Goal: Task Accomplishment & Management: Complete application form

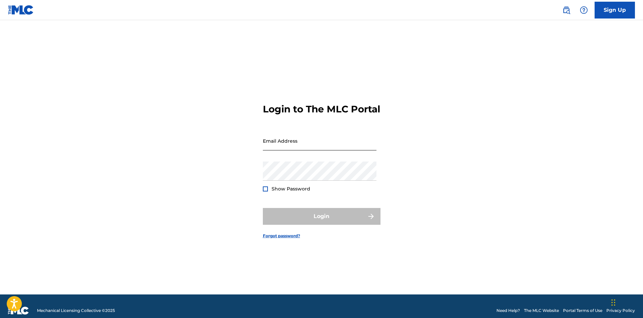
click at [305, 150] on input "Email Address" at bounding box center [320, 140] width 114 height 19
type input "[EMAIL_ADDRESS][DOMAIN_NAME]"
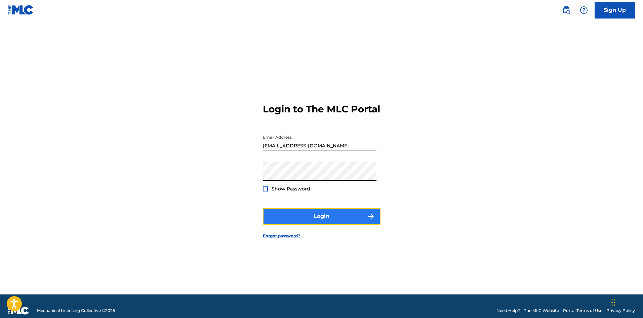
click at [318, 221] on button "Login" at bounding box center [322, 216] width 118 height 17
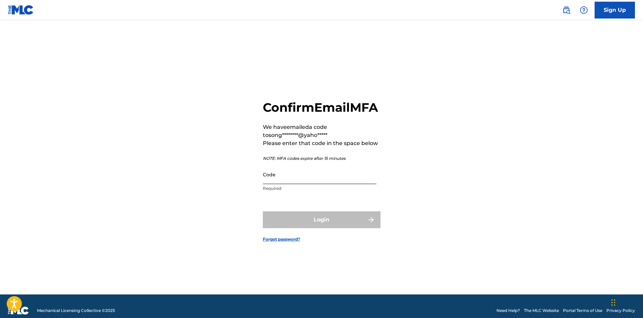
click at [284, 184] on input "Code" at bounding box center [320, 174] width 114 height 19
paste input "448335"
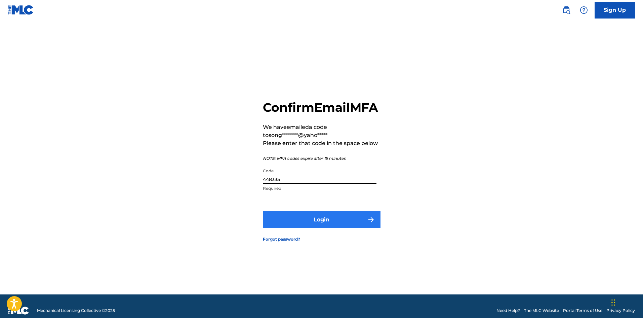
type input "448335"
click at [323, 228] on button "Login" at bounding box center [322, 219] width 118 height 17
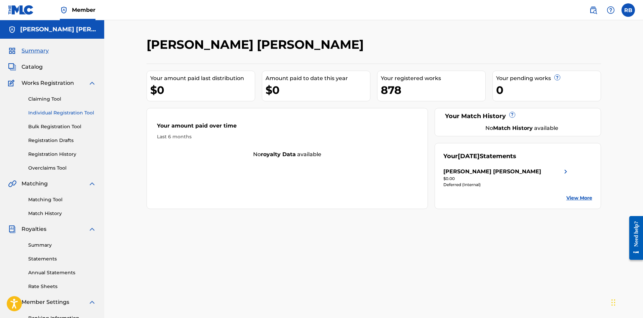
click at [49, 110] on link "Individual Registration Tool" at bounding box center [62, 112] width 68 height 7
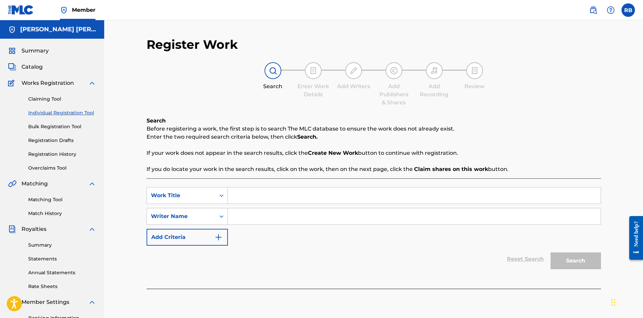
click at [263, 194] on input "Search Form" at bounding box center [414, 195] width 373 height 16
paste input "Taking a Chance aka My Time Machine"
type input "Taking a Chance aka My Time Machine"
click at [255, 210] on input "Search Form" at bounding box center [414, 216] width 373 height 16
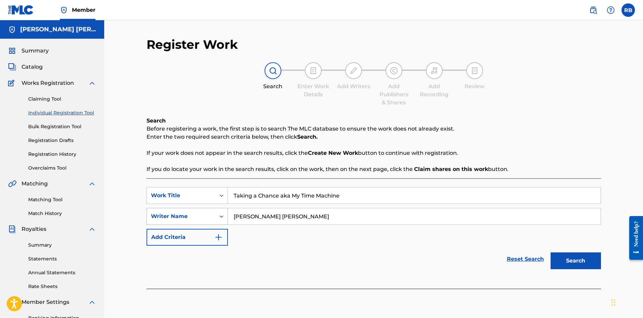
drag, startPoint x: 267, startPoint y: 213, endPoint x: 225, endPoint y: 215, distance: 42.4
click at [225, 215] on div "SearchWithCriteriad10952af-cce1-44d9-a732-53588818c0be Writer Name [PERSON_NAME…" at bounding box center [374, 216] width 455 height 17
click at [315, 210] on input "[PERSON_NAME] [PERSON_NAME]" at bounding box center [414, 216] width 373 height 16
type input "[PERSON_NAME] [PERSON_NAME]"
click at [569, 261] on button "Search" at bounding box center [576, 260] width 50 height 17
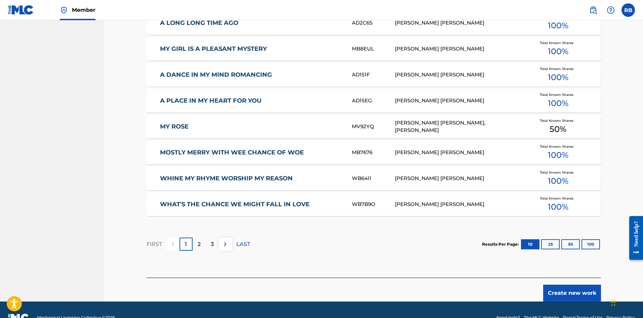
scroll to position [371, 0]
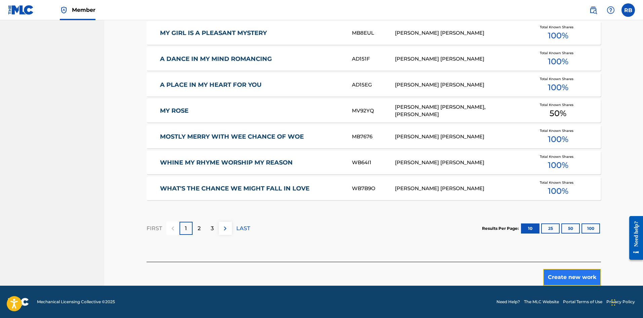
click at [561, 275] on button "Create new work" at bounding box center [573, 277] width 58 height 17
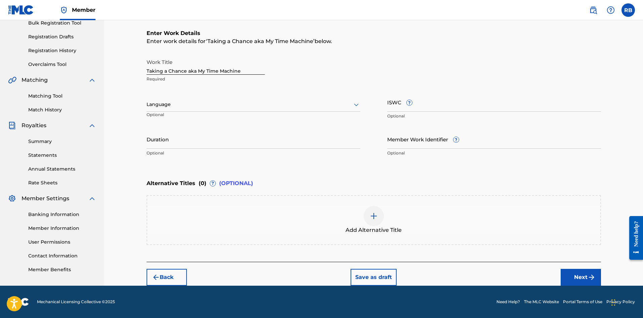
scroll to position [104, 0]
drag, startPoint x: 198, startPoint y: 72, endPoint x: 245, endPoint y: 74, distance: 47.1
click at [245, 74] on input "Taking a Chance aka My Time Machine" at bounding box center [206, 64] width 118 height 19
type input "Taking a Chance aka"
click at [172, 200] on div "Add Alternative Title" at bounding box center [374, 220] width 455 height 50
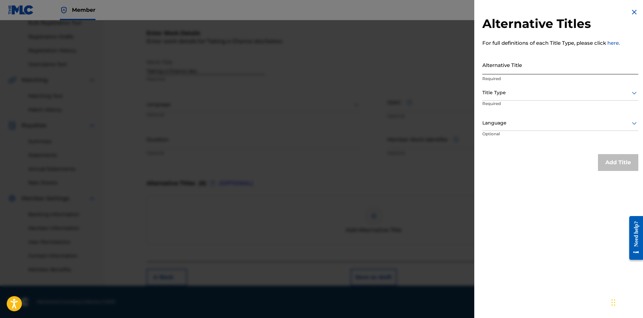
click at [521, 67] on input "Alternative Title" at bounding box center [561, 64] width 156 height 19
paste input "My Time Machine"
type input "My Time Machine"
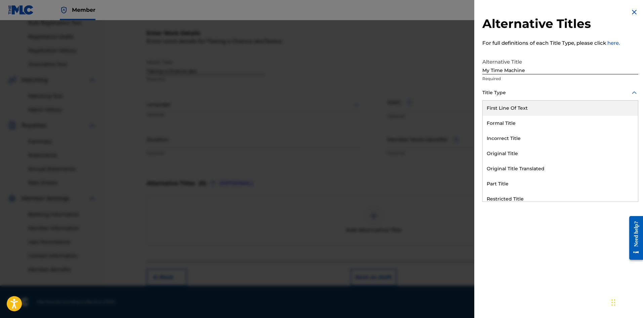
click at [632, 92] on icon at bounding box center [634, 92] width 5 height 3
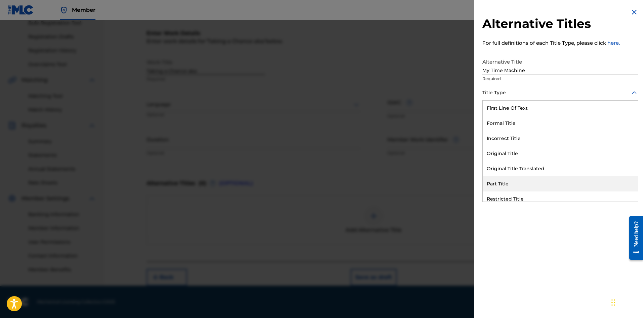
click at [496, 183] on div "Part Title" at bounding box center [560, 183] width 155 height 15
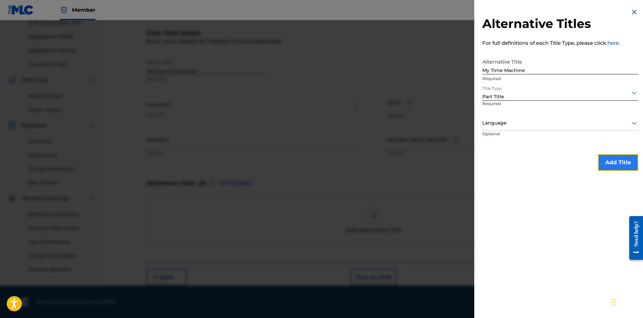
click at [617, 158] on button "Add Title" at bounding box center [618, 162] width 40 height 17
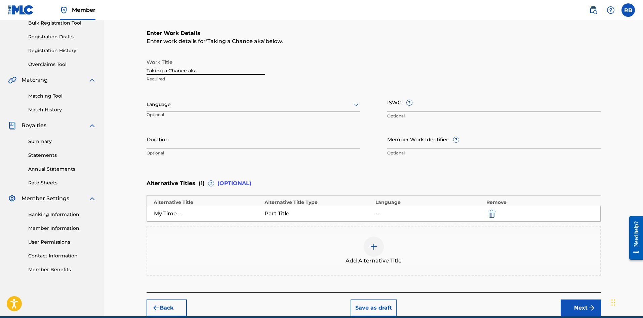
click at [186, 72] on input "Taking a Chance aka" at bounding box center [206, 64] width 118 height 19
type input "Taking a Chance"
click at [170, 214] on div "My Time Machine" at bounding box center [169, 214] width 30 height 8
click at [188, 213] on div "My Time Machine" at bounding box center [208, 214] width 108 height 8
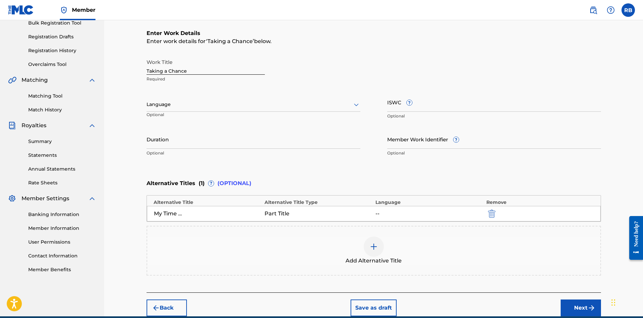
click at [188, 213] on div "My Time Machine" at bounding box center [208, 214] width 108 height 8
click at [188, 215] on div "My Time Machine" at bounding box center [208, 214] width 108 height 8
click at [176, 214] on div "My Time Machine" at bounding box center [169, 214] width 30 height 8
click at [167, 212] on div "My Time Machine" at bounding box center [169, 214] width 30 height 8
click at [490, 213] on img "submit" at bounding box center [491, 214] width 7 height 8
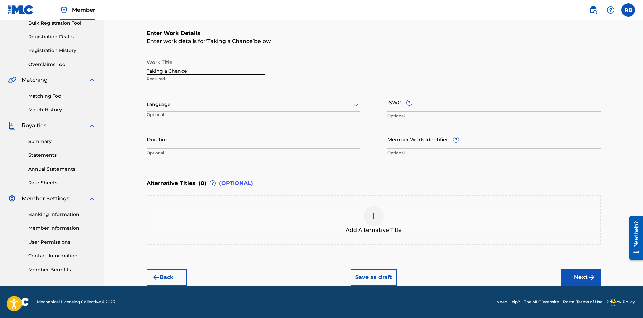
click at [362, 227] on span "Add Alternative Title" at bounding box center [374, 230] width 56 height 8
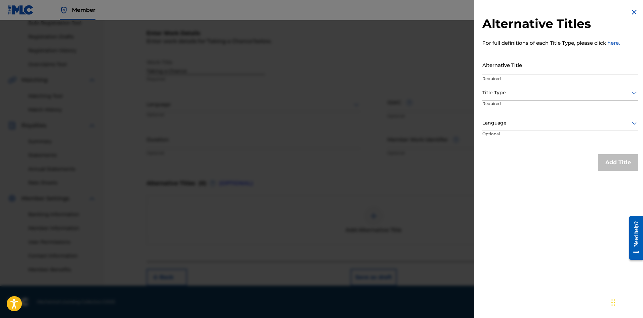
click at [504, 67] on input "Alternative Title" at bounding box center [561, 64] width 156 height 19
type input "My Time Machine"
click at [515, 90] on div at bounding box center [561, 92] width 156 height 8
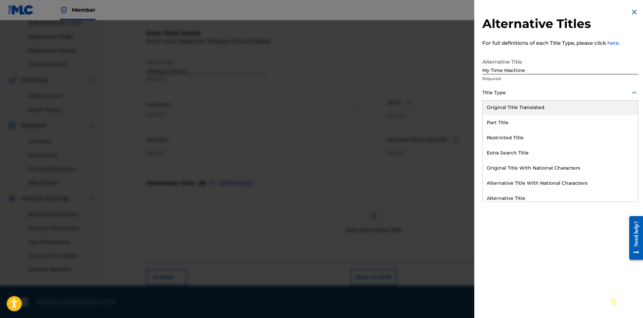
scroll to position [66, 0]
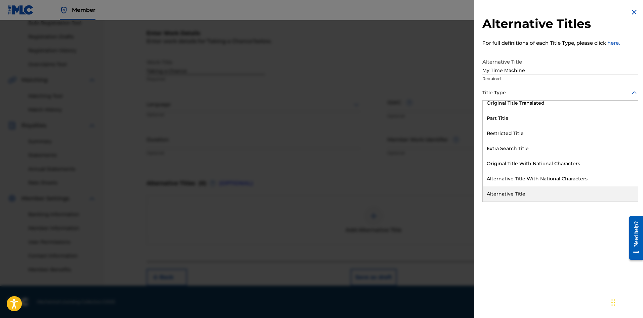
click at [509, 196] on div "Alternative Title" at bounding box center [560, 193] width 155 height 15
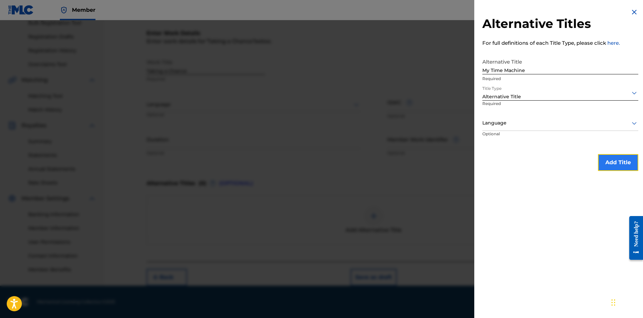
click at [611, 161] on button "Add Title" at bounding box center [618, 162] width 40 height 17
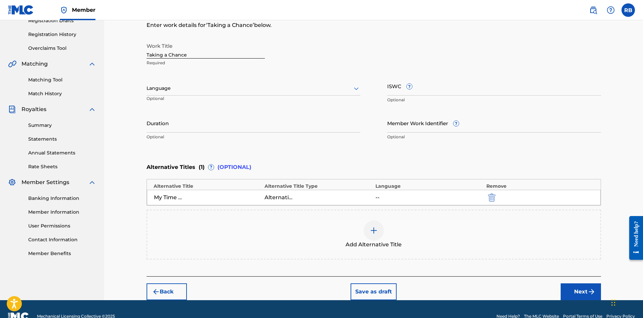
scroll to position [134, 0]
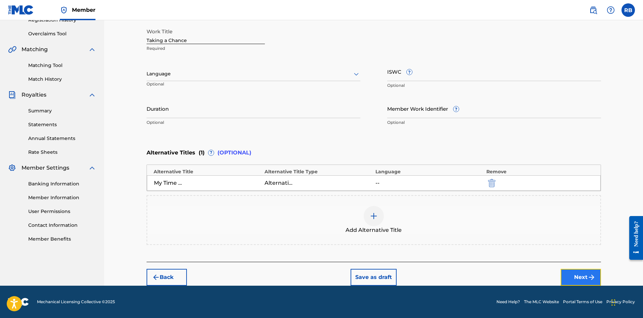
click at [586, 279] on button "Next" at bounding box center [581, 277] width 40 height 17
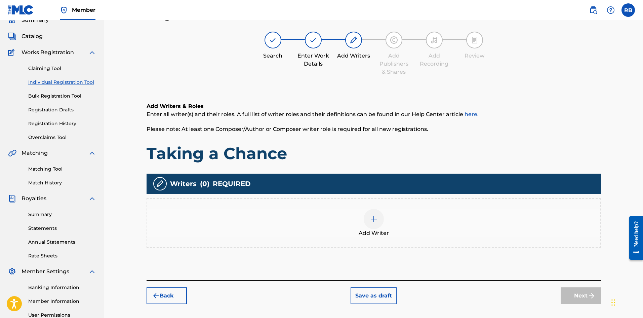
scroll to position [30, 0]
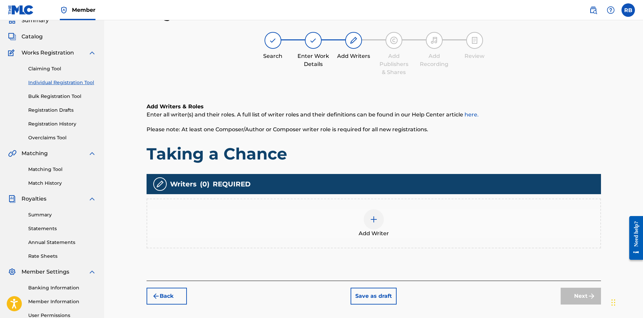
click at [377, 218] on img at bounding box center [374, 219] width 8 height 8
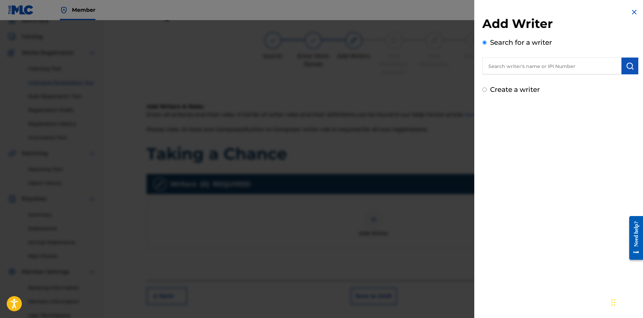
click at [509, 65] on input "text" at bounding box center [552, 66] width 139 height 17
paste input "My Time Machine"
drag, startPoint x: 548, startPoint y: 68, endPoint x: 433, endPoint y: 66, distance: 115.0
click at [433, 66] on div "Add Writer Search for a writer My Time Machine Create a writer" at bounding box center [321, 169] width 643 height 298
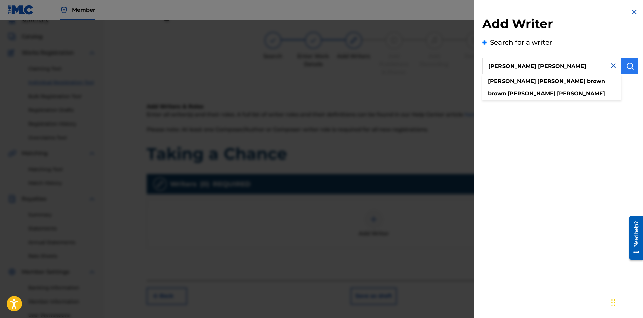
type input "[PERSON_NAME] [PERSON_NAME]"
click at [627, 70] on button "submit" at bounding box center [630, 66] width 17 height 17
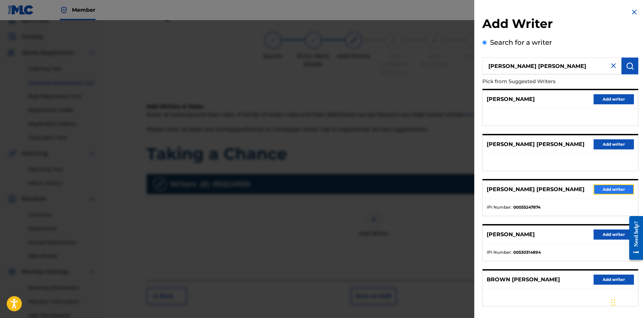
click at [603, 188] on button "Add writer" at bounding box center [614, 189] width 40 height 10
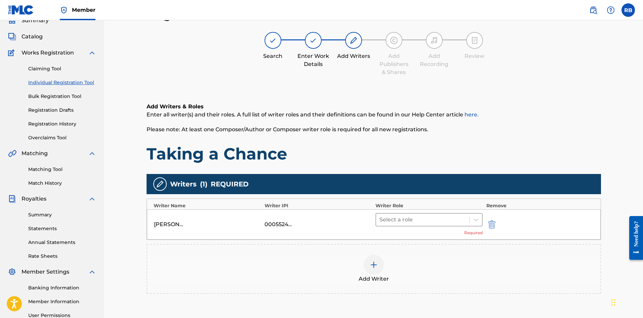
click at [438, 220] on div at bounding box center [423, 219] width 87 height 9
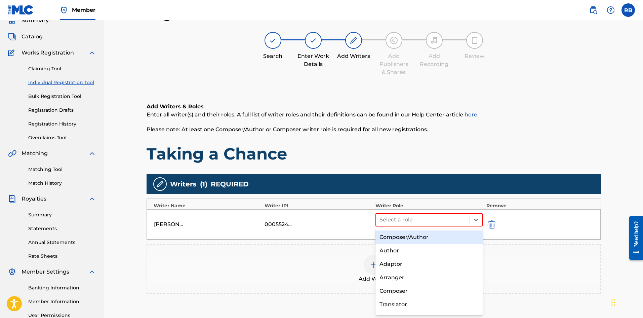
click at [423, 237] on div "Composer/Author" at bounding box center [430, 236] width 108 height 13
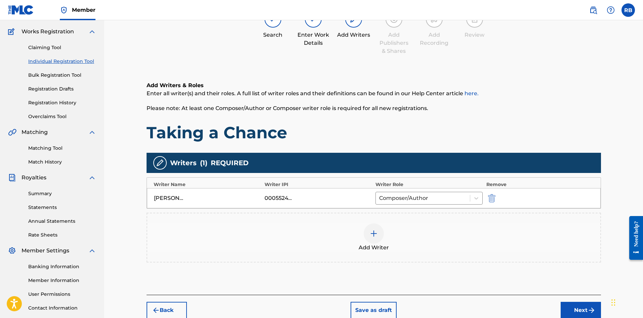
scroll to position [98, 0]
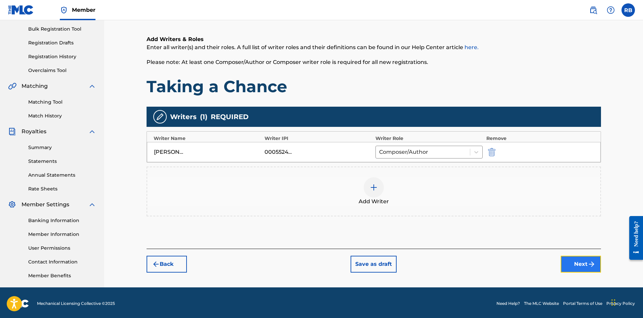
click at [581, 264] on button "Next" at bounding box center [581, 264] width 40 height 17
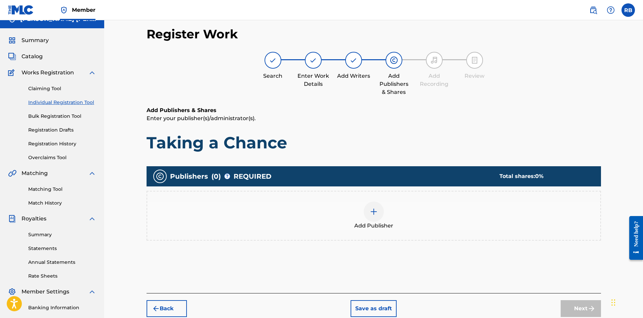
scroll to position [0, 0]
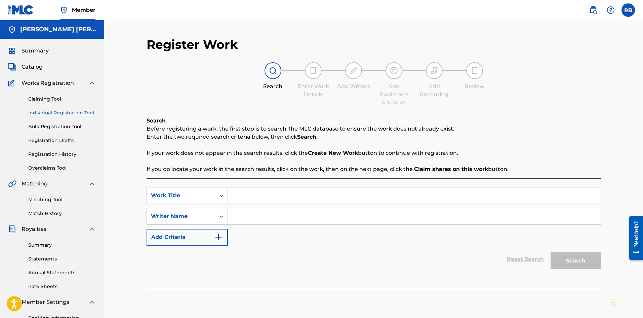
click at [237, 194] on input "Search Form" at bounding box center [414, 195] width 373 height 16
click at [589, 86] on div "Search Enter Work Details Add Writers Add Publishers & Shares Add Recording Rev…" at bounding box center [374, 84] width 455 height 44
click at [267, 195] on input "Search Form" at bounding box center [414, 195] width 373 height 16
paste input "Taking a Chance aka My Time Machine"
type input "Taking a Chance aka My Time Machine"
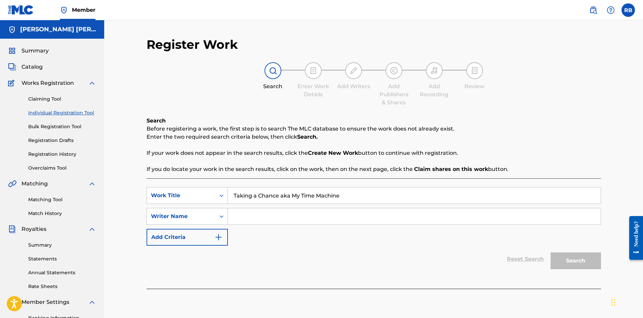
click at [268, 214] on input "Search Form" at bounding box center [414, 216] width 373 height 16
drag, startPoint x: 301, startPoint y: 216, endPoint x: 195, endPoint y: 215, distance: 105.3
click at [195, 215] on div "SearchWithCriteriad10952af-cce1-44d9-a732-53588818c0be Writer Name [PERSON_NAME…" at bounding box center [374, 216] width 455 height 17
click at [313, 217] on input "[PERSON_NAME] [PERSON_NAME]" at bounding box center [414, 216] width 373 height 16
click at [339, 218] on input "[PERSON_NAME] [PERSON_NAME]" at bounding box center [414, 216] width 373 height 16
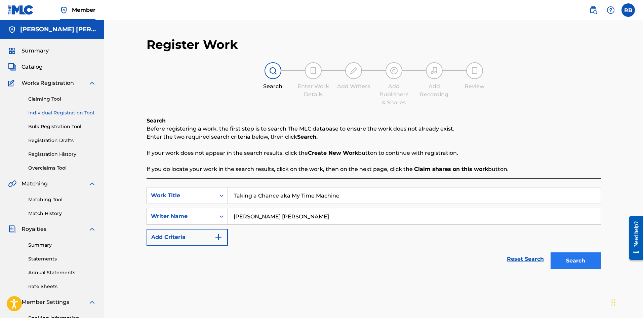
type input "[PERSON_NAME] [PERSON_NAME]"
click at [572, 259] on button "Search" at bounding box center [576, 260] width 50 height 17
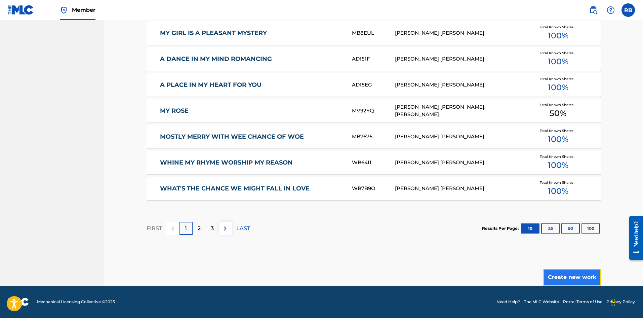
click at [569, 275] on button "Create new work" at bounding box center [573, 277] width 58 height 17
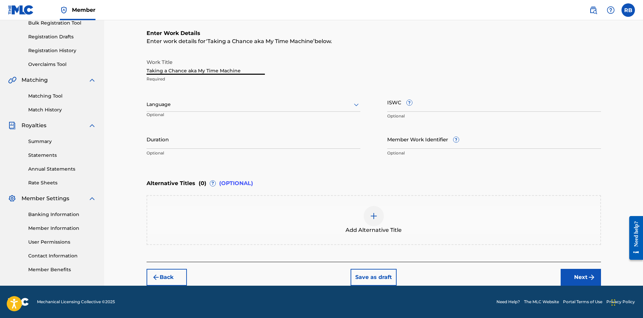
drag, startPoint x: 185, startPoint y: 70, endPoint x: 196, endPoint y: 71, distance: 11.1
click at [196, 71] on input "Taking a Chance aka My Time Machine" at bounding box center [206, 64] width 118 height 19
drag, startPoint x: 187, startPoint y: 70, endPoint x: 232, endPoint y: 71, distance: 44.4
click at [232, 71] on input "Taking a ChanceMy Time Machine" at bounding box center [206, 64] width 118 height 19
type input "Taking a Chance"
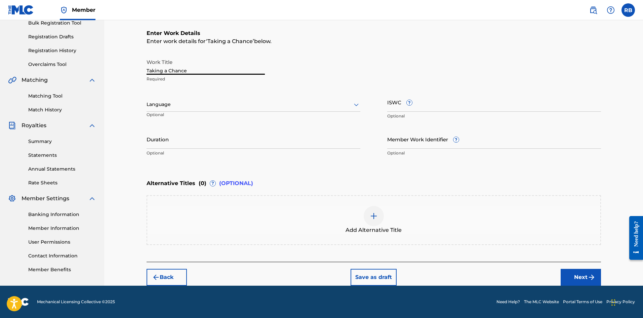
click at [183, 201] on div "Add Alternative Title" at bounding box center [374, 220] width 455 height 50
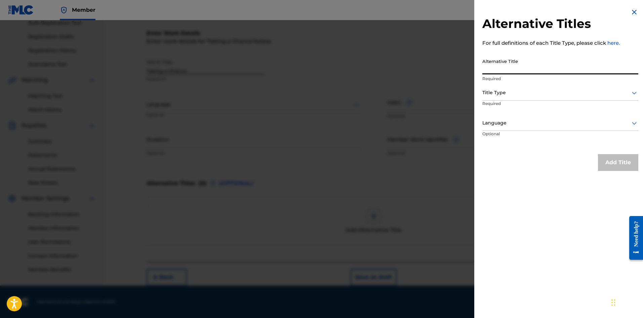
click at [513, 68] on input "Alternative Title" at bounding box center [561, 64] width 156 height 19
paste input "My Time Machine"
type input "My Time Machine"
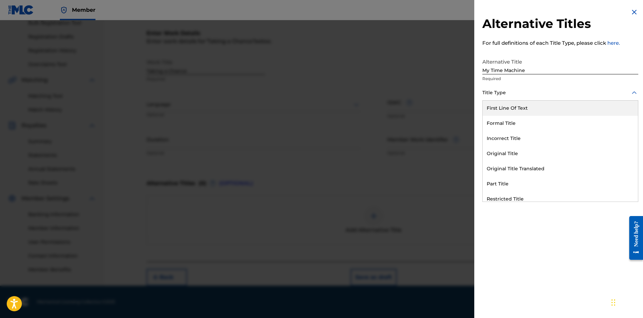
click at [632, 92] on icon at bounding box center [634, 92] width 5 height 3
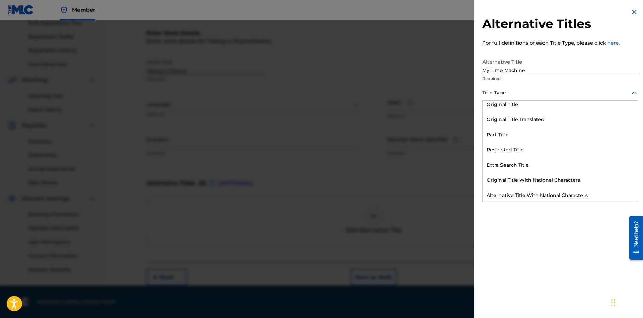
scroll to position [66, 0]
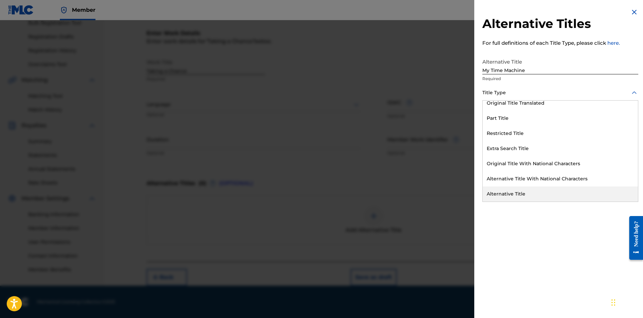
click at [519, 194] on div "Alternative Title" at bounding box center [560, 193] width 155 height 15
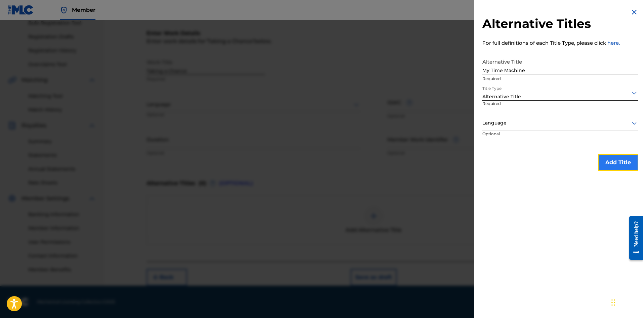
click at [613, 163] on button "Add Title" at bounding box center [618, 162] width 40 height 17
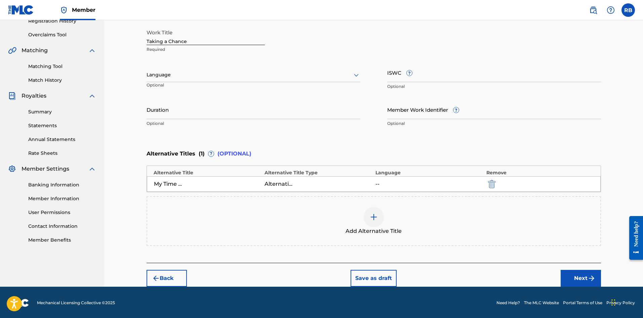
scroll to position [134, 0]
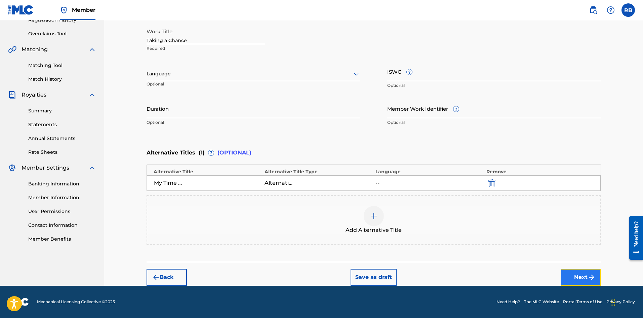
click at [581, 277] on button "Next" at bounding box center [581, 277] width 40 height 17
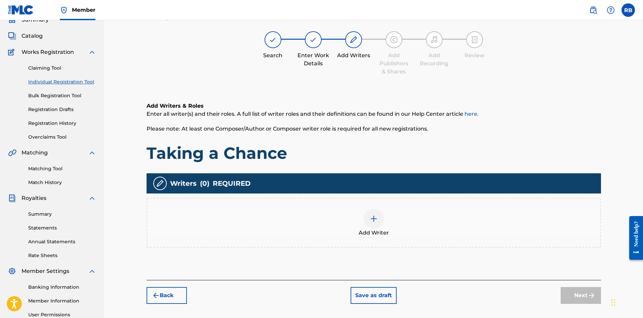
scroll to position [30, 0]
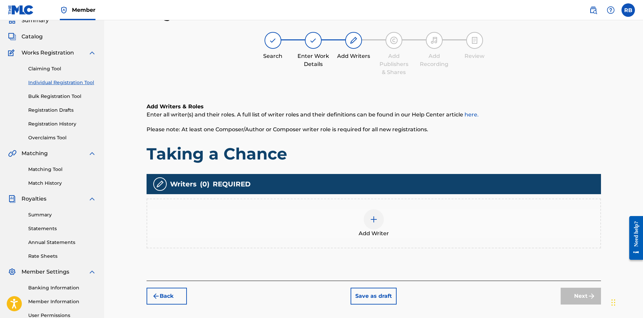
click at [375, 219] on img at bounding box center [374, 219] width 8 height 8
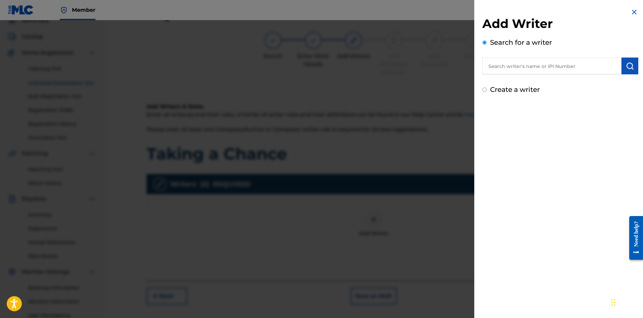
click at [507, 65] on input "text" at bounding box center [552, 66] width 139 height 17
paste input "My Time Machine"
drag, startPoint x: 468, startPoint y: 63, endPoint x: 395, endPoint y: 54, distance: 73.4
click at [389, 55] on div "Add Writer Search for a writer My Time Machine Create a writer" at bounding box center [321, 169] width 643 height 298
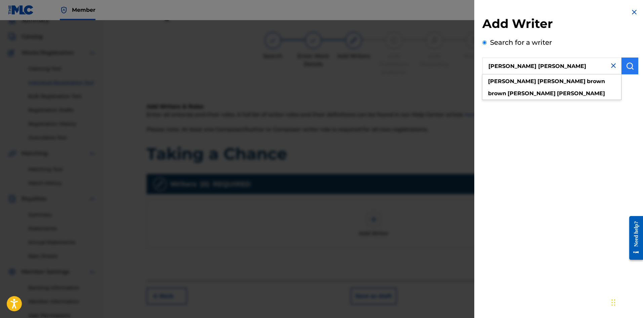
type input "[PERSON_NAME] [PERSON_NAME]"
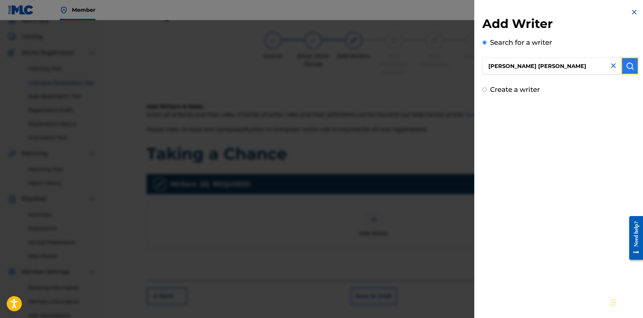
click at [628, 67] on img "submit" at bounding box center [630, 66] width 8 height 8
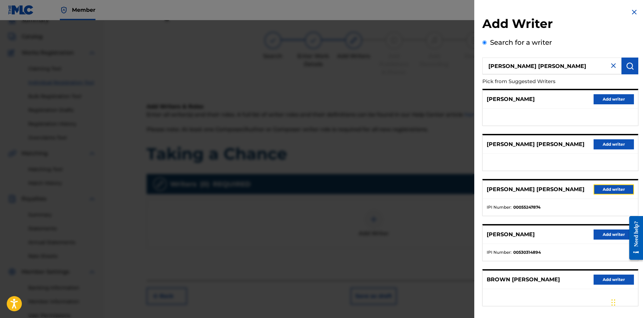
click at [604, 188] on button "Add writer" at bounding box center [614, 189] width 40 height 10
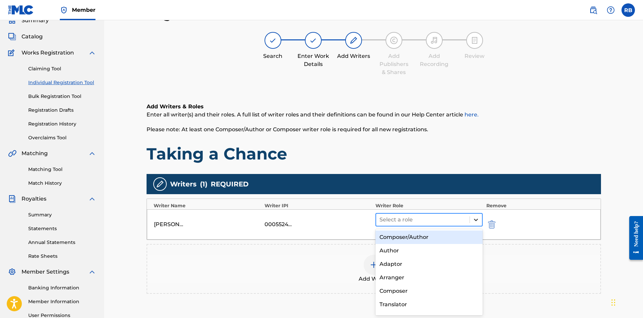
click at [476, 221] on icon at bounding box center [476, 219] width 7 height 7
click at [420, 236] on div "Composer/Author" at bounding box center [430, 236] width 108 height 13
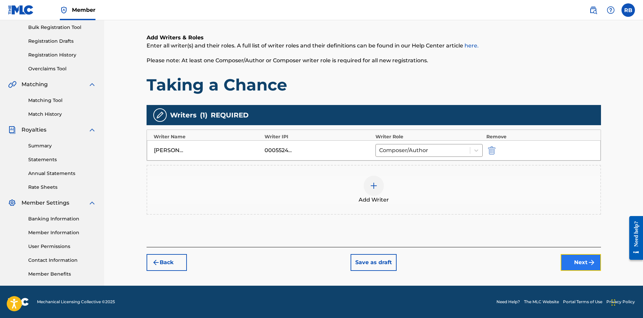
click at [580, 264] on button "Next" at bounding box center [581, 262] width 40 height 17
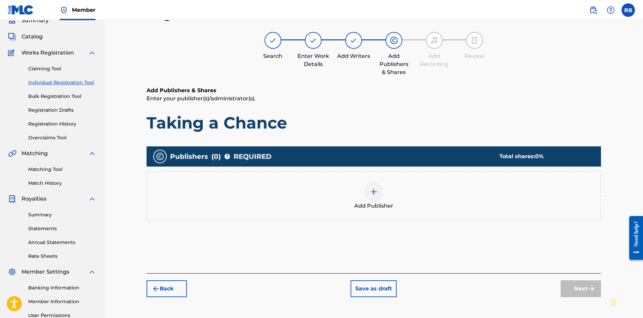
click at [371, 194] on img at bounding box center [374, 192] width 8 height 8
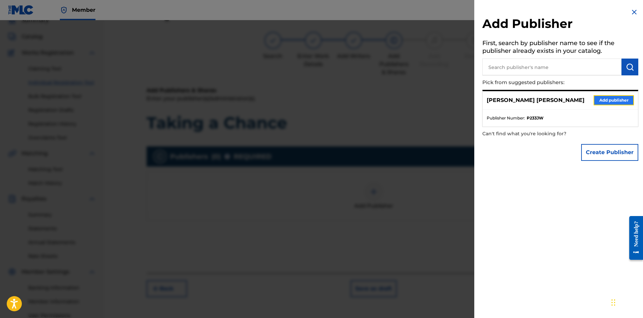
click at [607, 99] on button "Add publisher" at bounding box center [614, 100] width 40 height 10
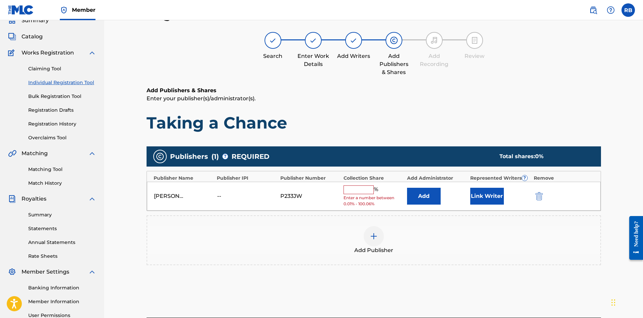
click at [363, 187] on input "text" at bounding box center [359, 189] width 30 height 9
click at [361, 189] on input "text" at bounding box center [359, 189] width 30 height 9
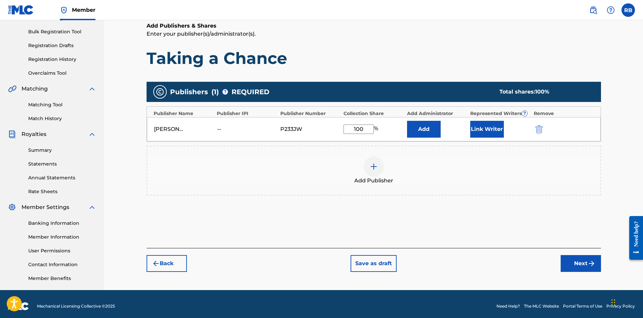
scroll to position [98, 0]
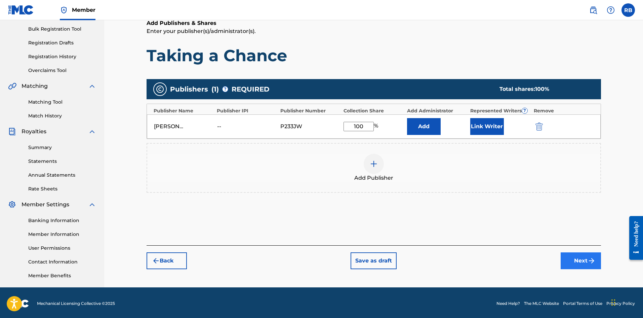
type input "100"
click at [575, 261] on button "Next" at bounding box center [581, 260] width 40 height 17
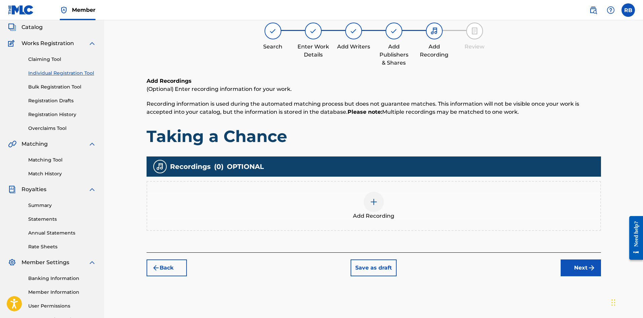
scroll to position [30, 0]
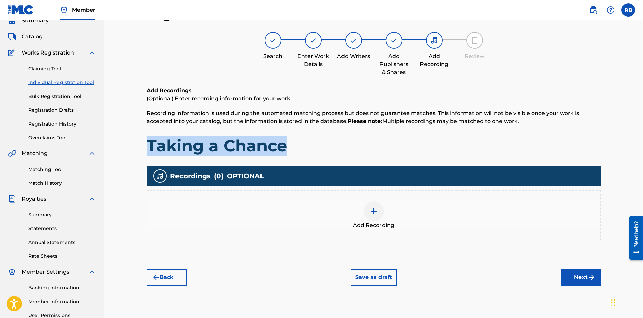
drag, startPoint x: 148, startPoint y: 145, endPoint x: 283, endPoint y: 151, distance: 135.3
click at [283, 151] on h1 "Taking a Chance" at bounding box center [374, 146] width 455 height 20
copy h1 "Taking a Chance"
click at [373, 213] on img at bounding box center [374, 211] width 8 height 8
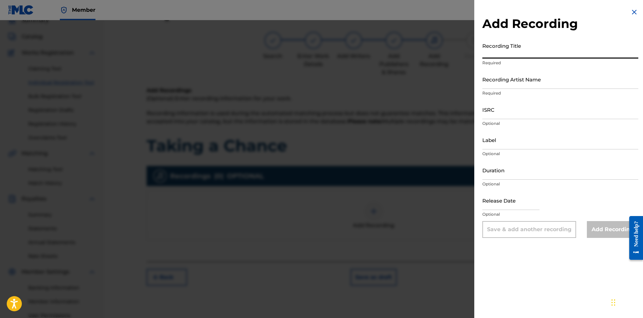
click at [488, 49] on input "Recording Title" at bounding box center [561, 48] width 156 height 19
paste input "Taking a Chance"
type input "Taking a Chance aka My Time Machine"
click at [523, 82] on input "Recording Artist Name" at bounding box center [561, 79] width 156 height 19
paste input "Taking a Chance"
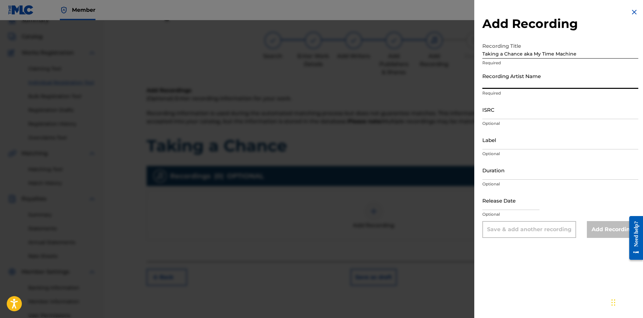
type input "Taking a Chance"
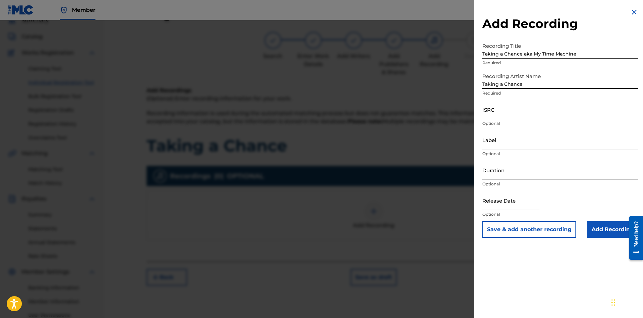
drag, startPoint x: 523, startPoint y: 83, endPoint x: 455, endPoint y: 82, distance: 67.9
click at [455, 82] on div "Add Recording Recording Title Taking a Chance aka My Time Machine Required Reco…" at bounding box center [321, 169] width 643 height 298
type input "[PERSON_NAME] [PERSON_NAME]"
click at [510, 171] on input "Duration" at bounding box center [561, 169] width 156 height 19
type input "03:09"
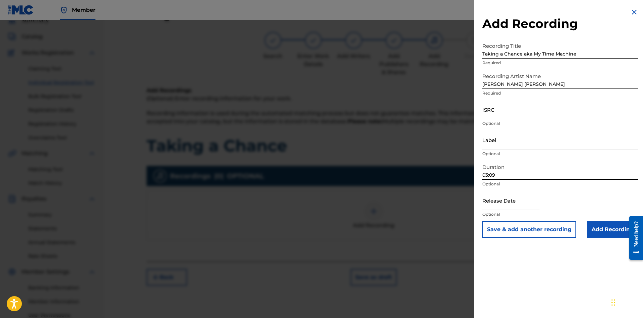
click at [500, 110] on input "ISRC" at bounding box center [561, 109] width 156 height 19
click at [495, 110] on input "ISRC" at bounding box center [561, 109] width 156 height 19
paste input "GXF972514782"
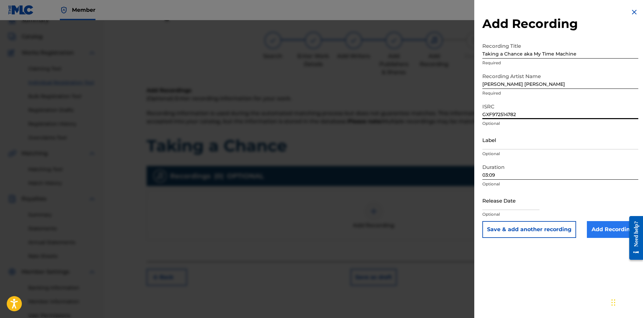
type input "GXF972514782"
click at [605, 230] on input "Add Recording" at bounding box center [612, 229] width 51 height 17
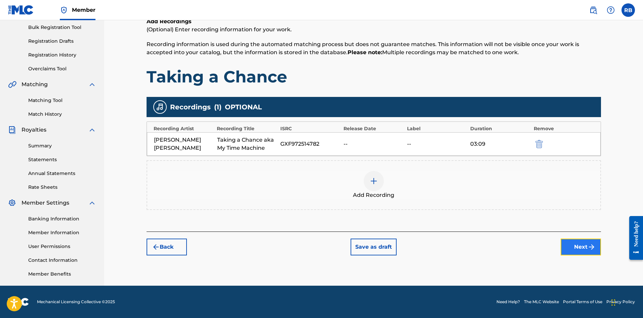
click at [585, 245] on button "Next" at bounding box center [581, 246] width 40 height 17
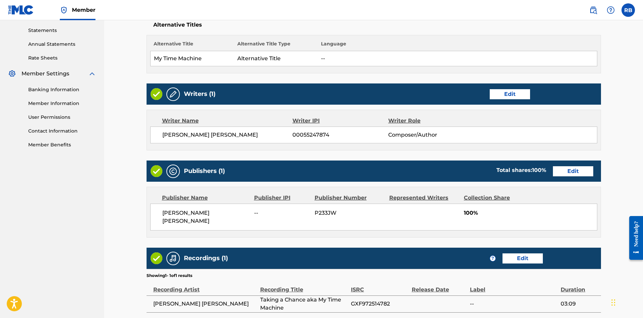
scroll to position [281, 0]
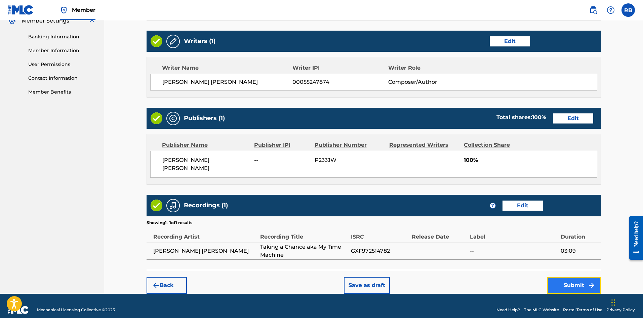
click at [573, 277] on button "Submit" at bounding box center [575, 285] width 54 height 17
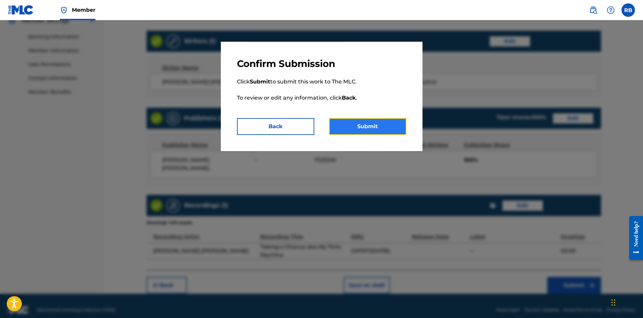
click at [359, 123] on button "Submit" at bounding box center [367, 126] width 77 height 17
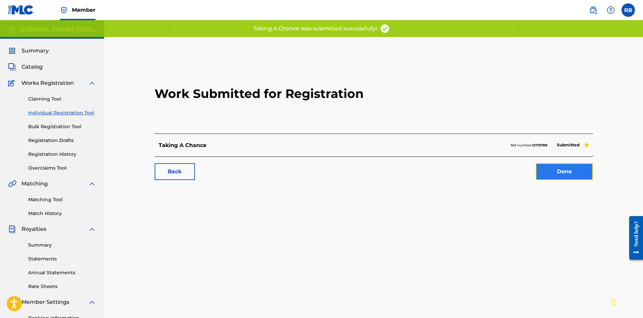
click at [560, 166] on link "Done" at bounding box center [564, 171] width 57 height 17
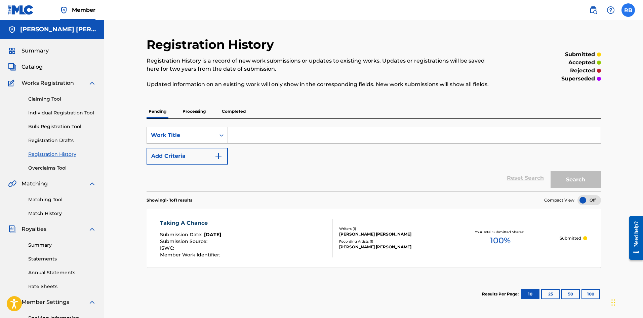
click at [631, 11] on label at bounding box center [628, 9] width 13 height 13
click at [629, 10] on input "RB [PERSON_NAME] [EMAIL_ADDRESS][DOMAIN_NAME] Notification Preferences Profile …" at bounding box center [629, 10] width 0 height 0
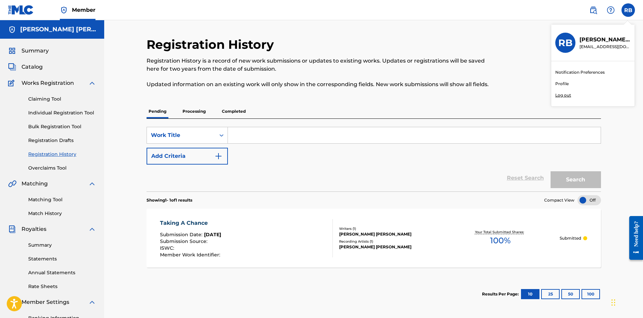
click at [564, 96] on p "Log out" at bounding box center [564, 95] width 16 height 6
click at [629, 10] on input "RB [PERSON_NAME] [EMAIL_ADDRESS][DOMAIN_NAME] Notification Preferences Profile …" at bounding box center [629, 10] width 0 height 0
